Goal: Information Seeking & Learning: Learn about a topic

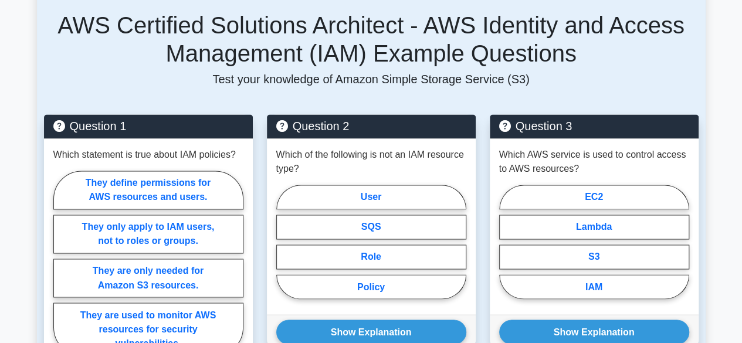
scroll to position [821, 0]
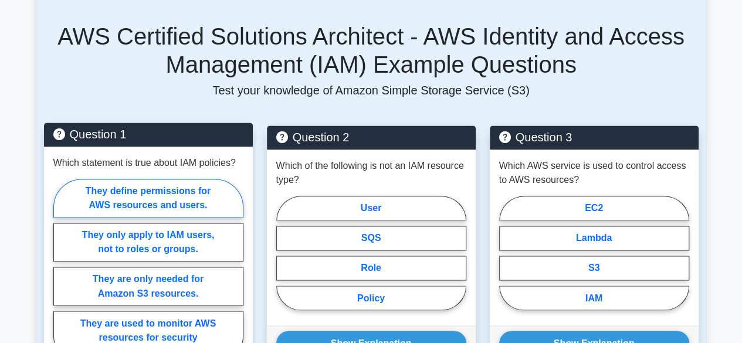
click at [154, 194] on label "They define permissions for AWS resources and users." at bounding box center [148, 198] width 190 height 39
click at [61, 271] on input "They define permissions for AWS resources and users." at bounding box center [57, 275] width 8 height 8
radio input "true"
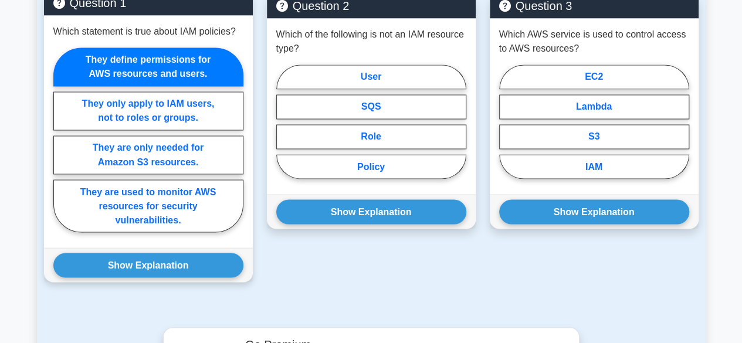
scroll to position [997, 0]
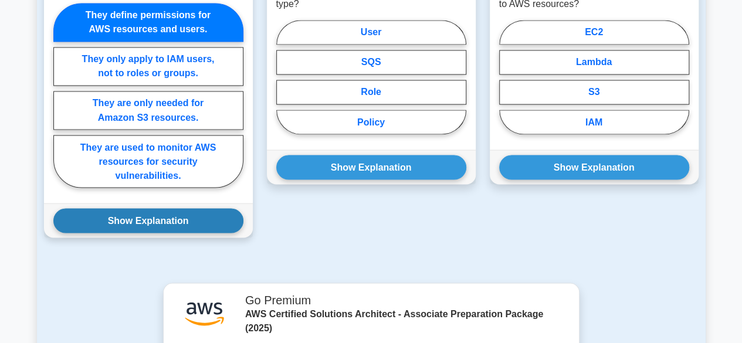
click at [154, 208] on button "Show Explanation" at bounding box center [148, 220] width 190 height 25
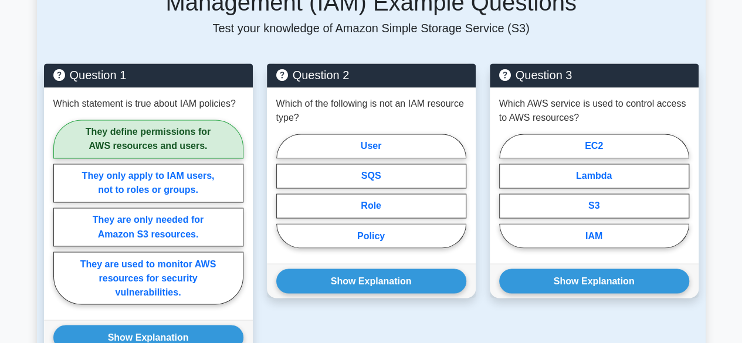
scroll to position [879, 0]
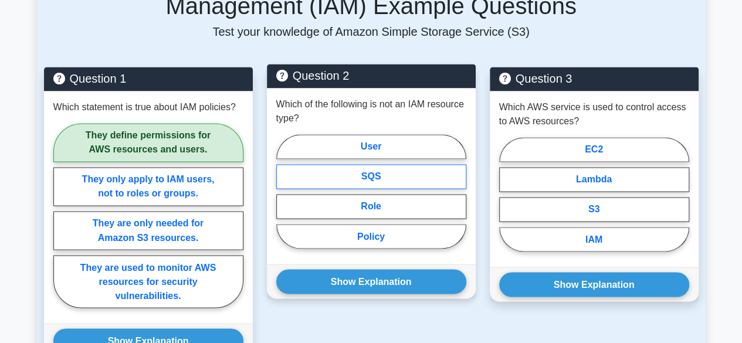
click at [323, 164] on label "SQS" at bounding box center [371, 176] width 190 height 25
click at [284, 191] on input "SQS" at bounding box center [280, 195] width 8 height 8
radio input "true"
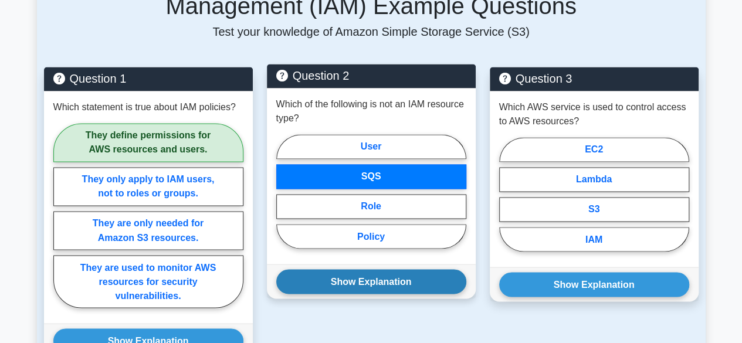
click at [353, 269] on button "Show Explanation" at bounding box center [371, 281] width 190 height 25
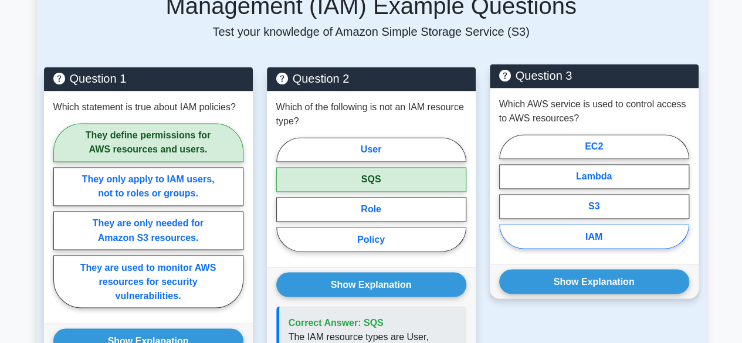
click at [558, 224] on label "IAM" at bounding box center [594, 236] width 190 height 25
click at [506, 199] on input "IAM" at bounding box center [503, 195] width 8 height 8
radio input "true"
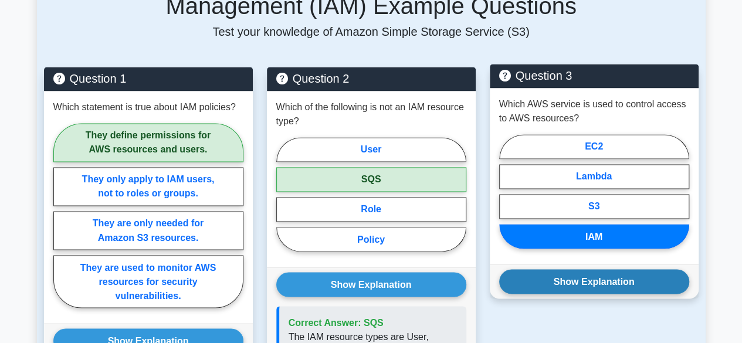
click at [574, 269] on button "Show Explanation" at bounding box center [594, 281] width 190 height 25
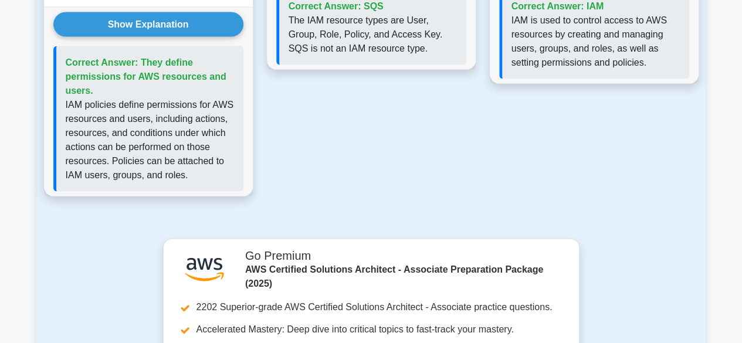
scroll to position [1067, 0]
